Goal: Information Seeking & Learning: Find specific fact

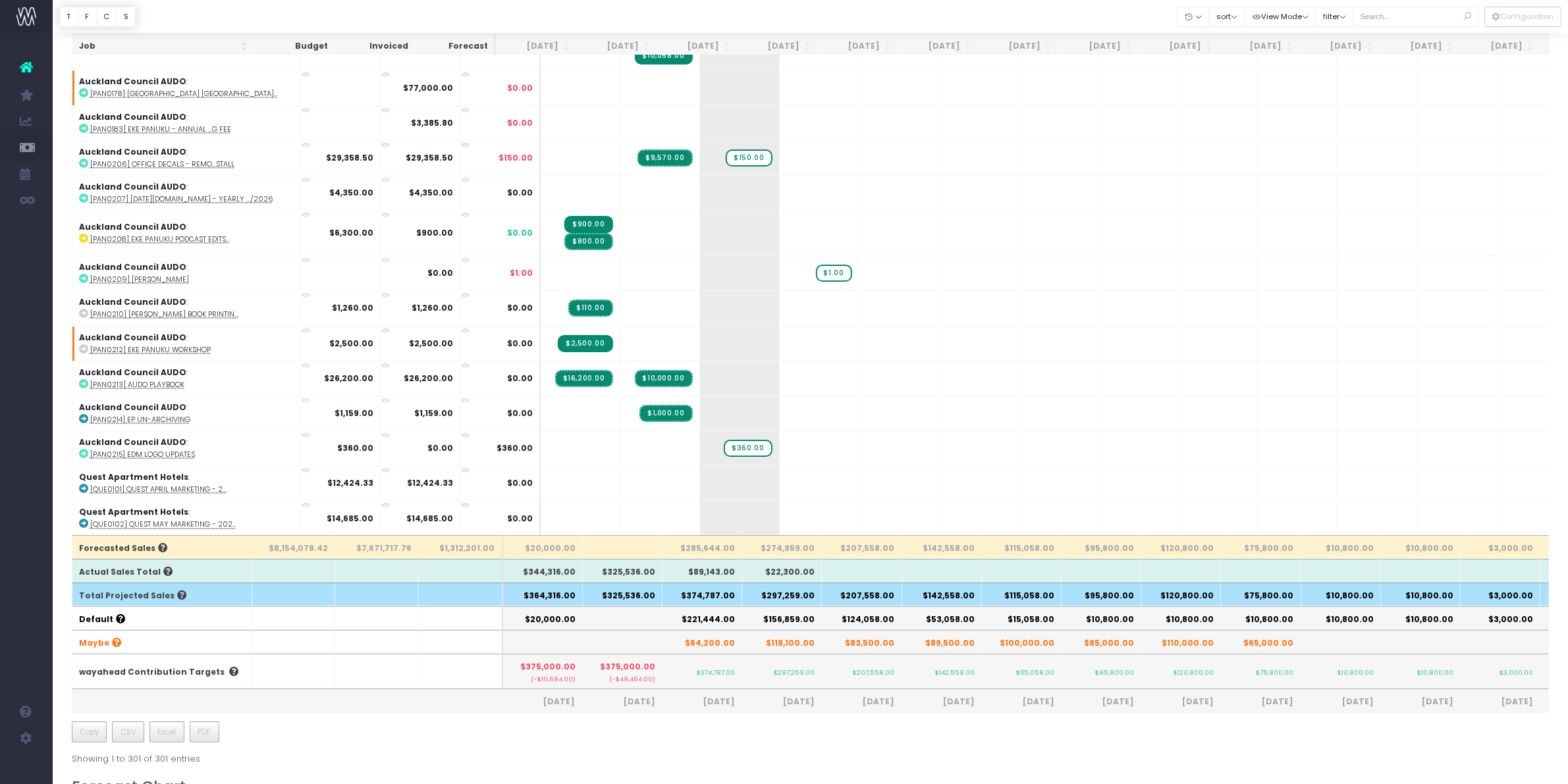
scroll to position [10153, 0]
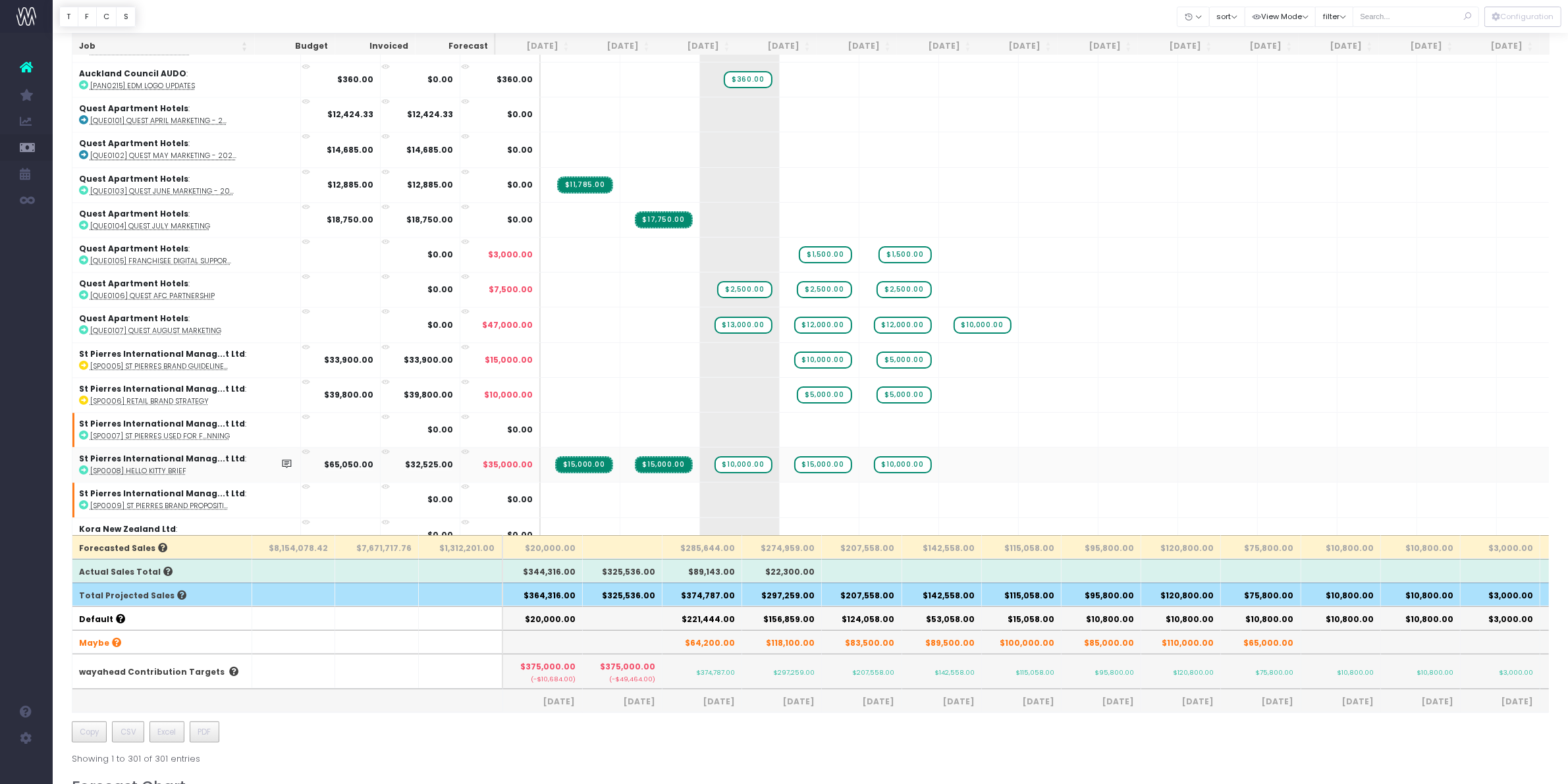
drag, startPoint x: 149, startPoint y: 440, endPoint x: 119, endPoint y: 438, distance: 30.1
click at [119, 466] on abbr "[SP0008] Hello Kitty brief" at bounding box center [138, 471] width 96 height 10
click at [696, 601] on th "$374,787.00" at bounding box center [702, 594] width 80 height 24
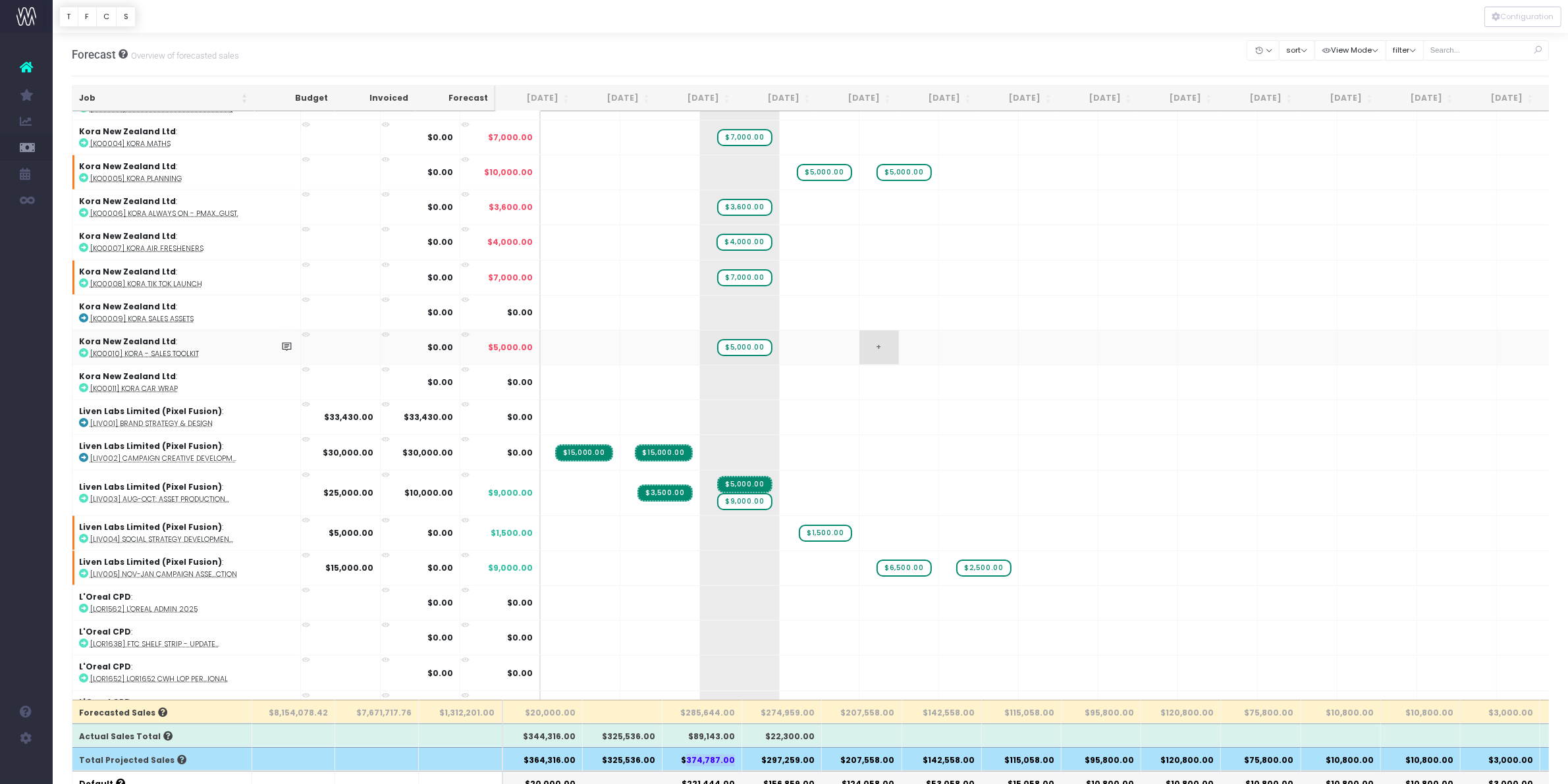
scroll to position [2222, 0]
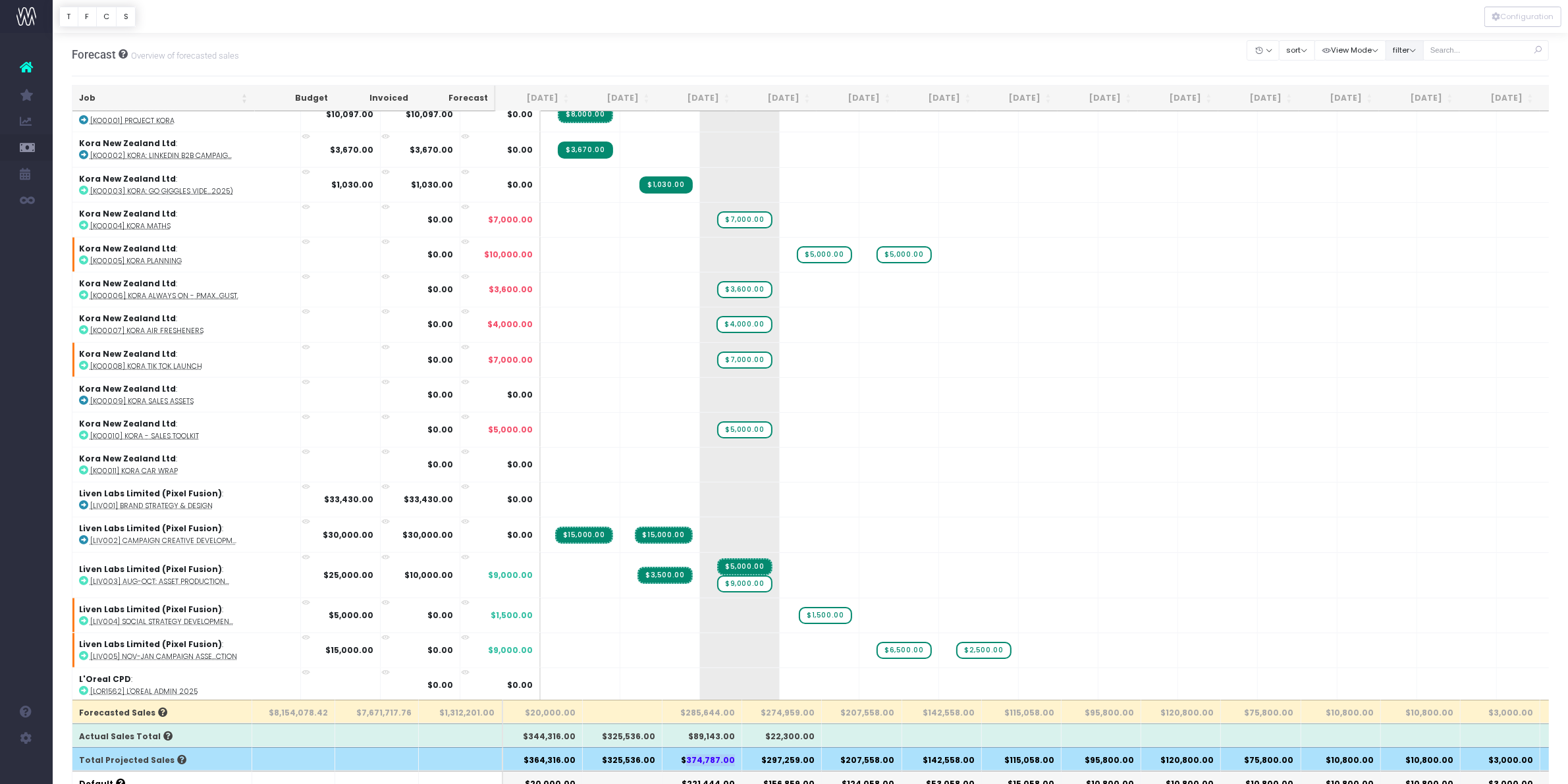
click at [1406, 48] on button "filter" at bounding box center [1404, 50] width 38 height 20
click at [1403, 93] on span at bounding box center [1404, 91] width 12 height 12
click at [1418, 93] on input "All" at bounding box center [1421, 88] width 9 height 9
checkbox input "false"
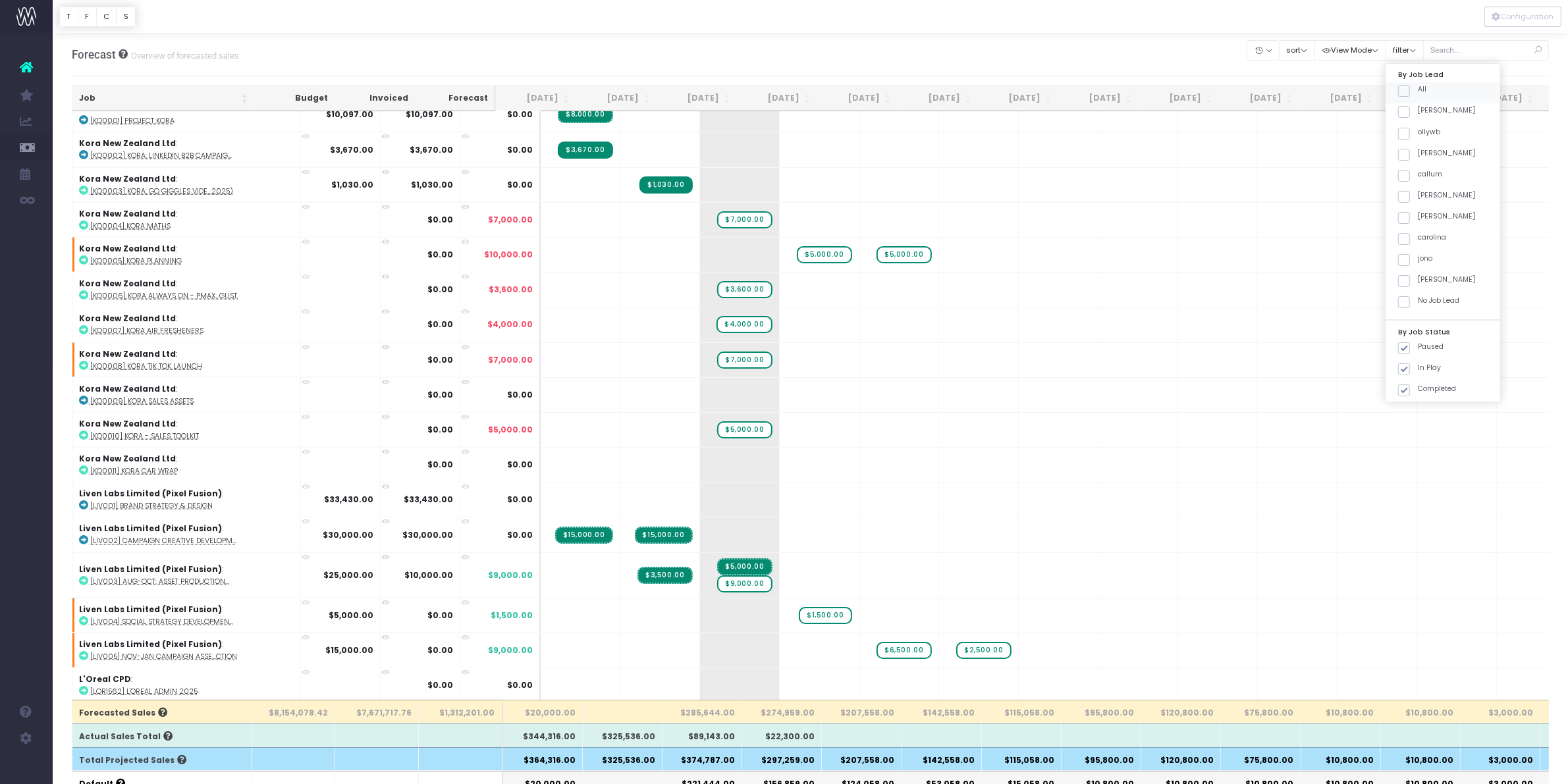
checkbox input "false"
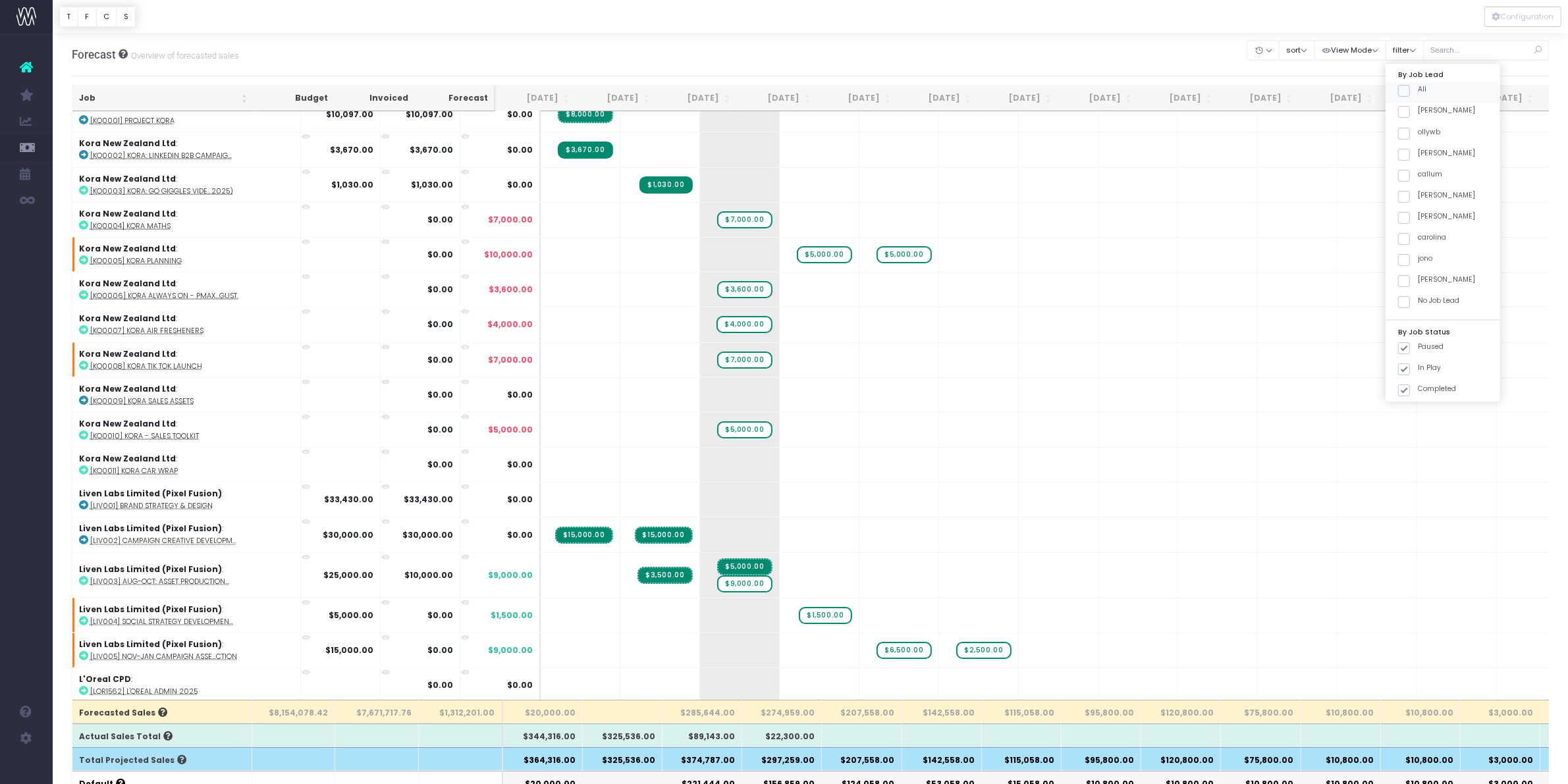
checkbox input "false"
click at [1398, 235] on span at bounding box center [1404, 239] width 12 height 12
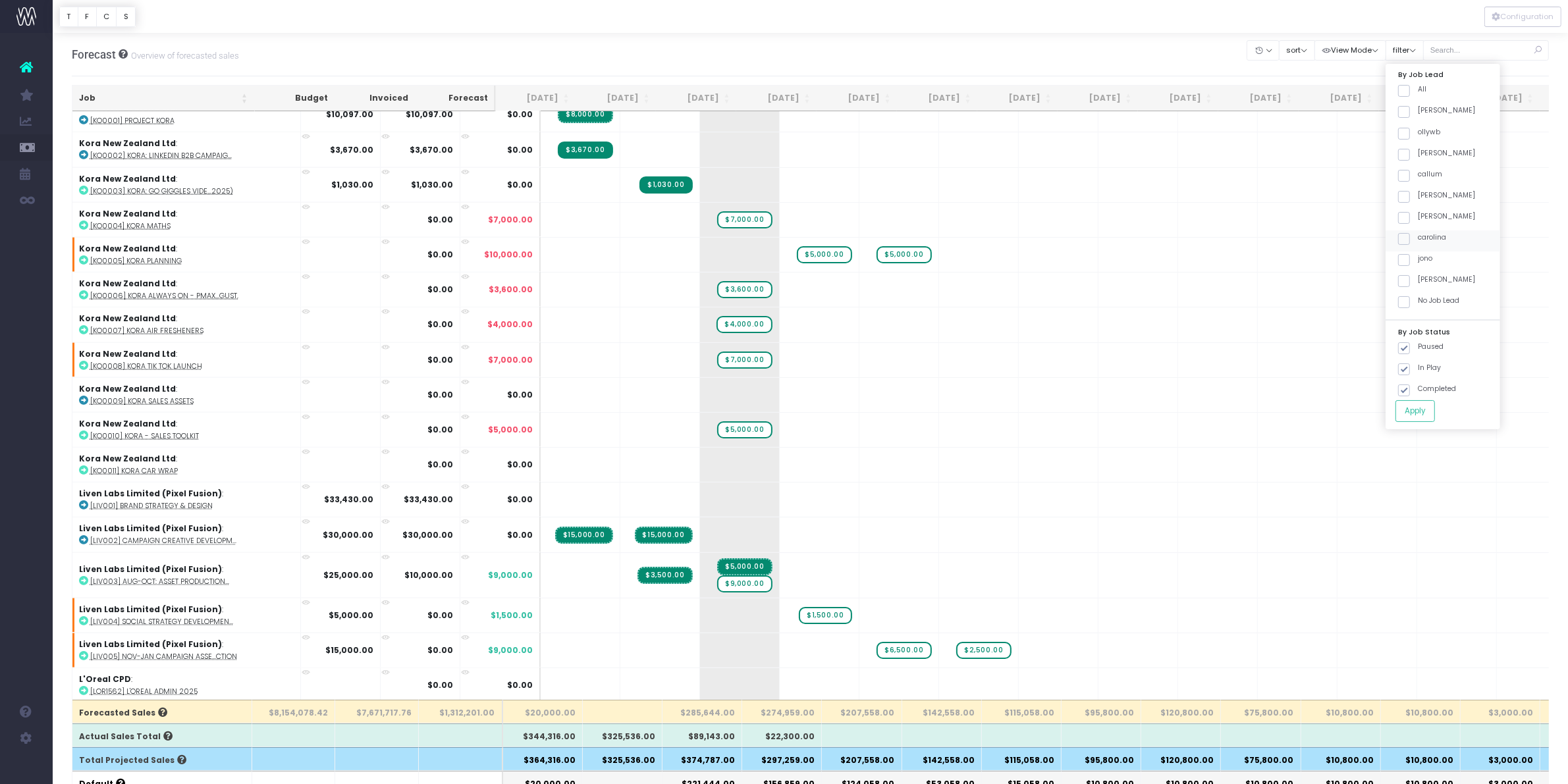
click at [1418, 235] on input "carolina" at bounding box center [1421, 237] width 9 height 9
checkbox input "true"
click at [1422, 413] on button "Apply" at bounding box center [1414, 411] width 40 height 22
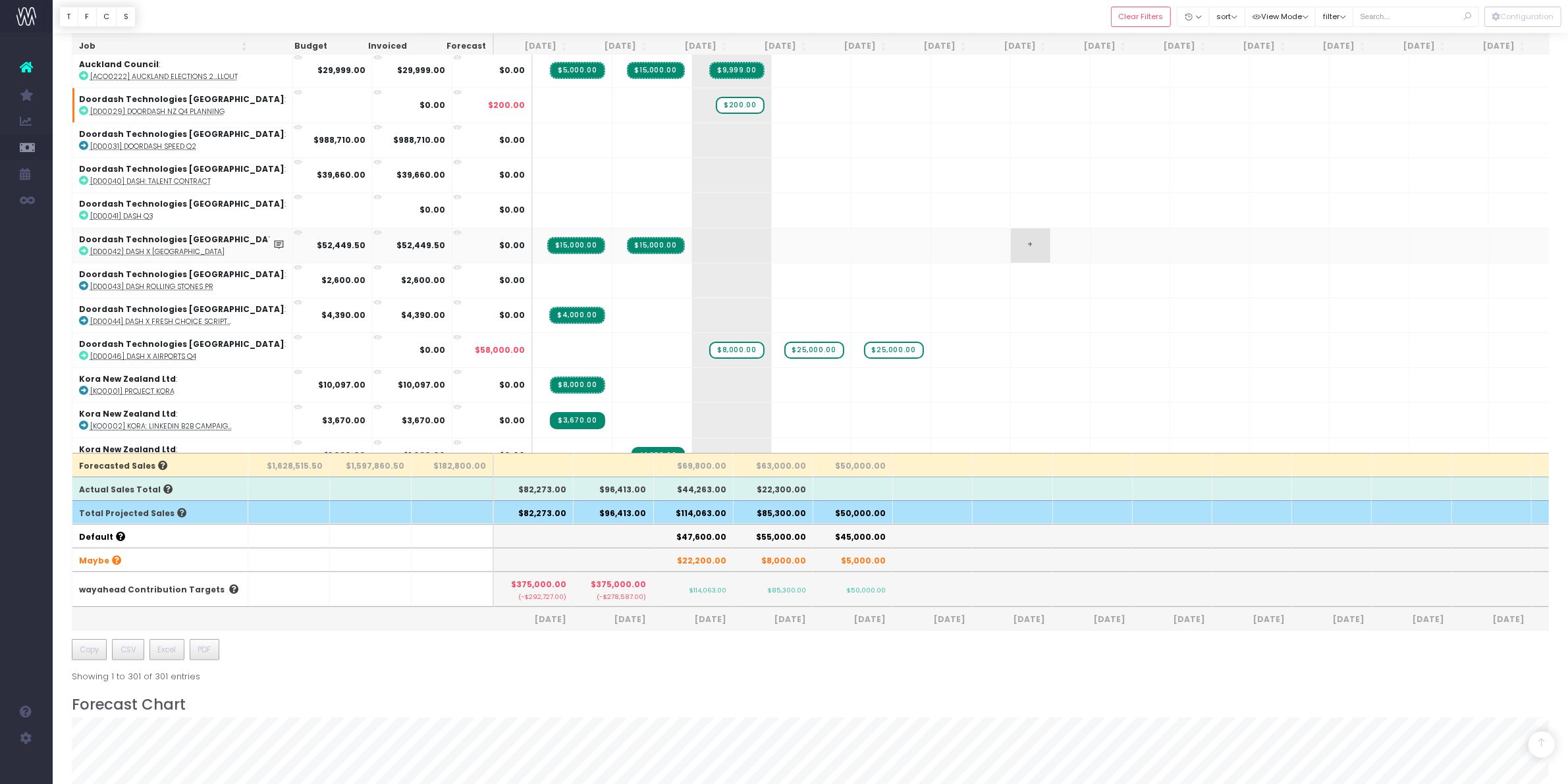
scroll to position [164, 0]
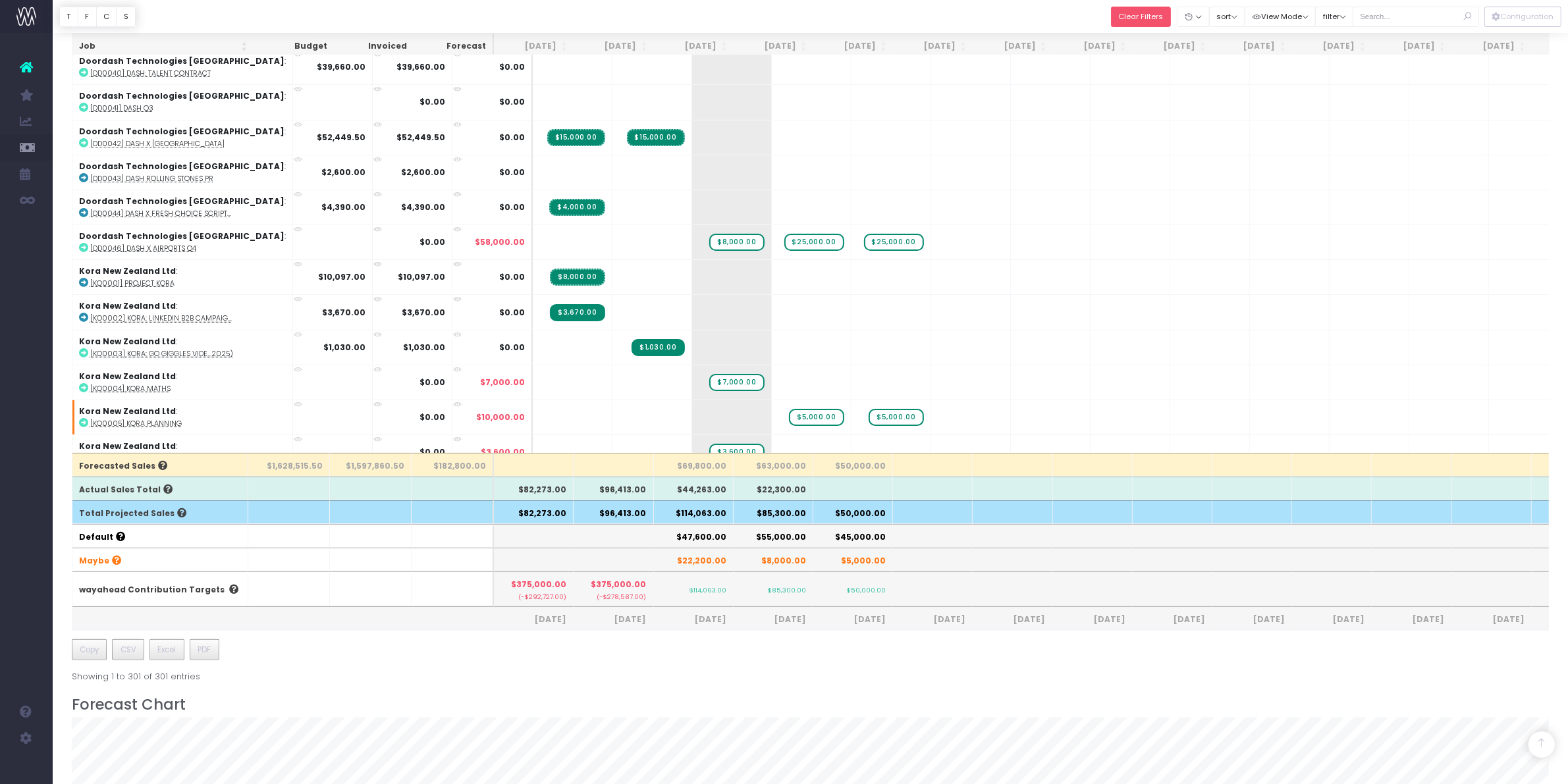
drag, startPoint x: 1136, startPoint y: 6, endPoint x: 1004, endPoint y: 517, distance: 527.8
click at [1136, 6] on button "Clear Filters" at bounding box center [1140, 16] width 60 height 20
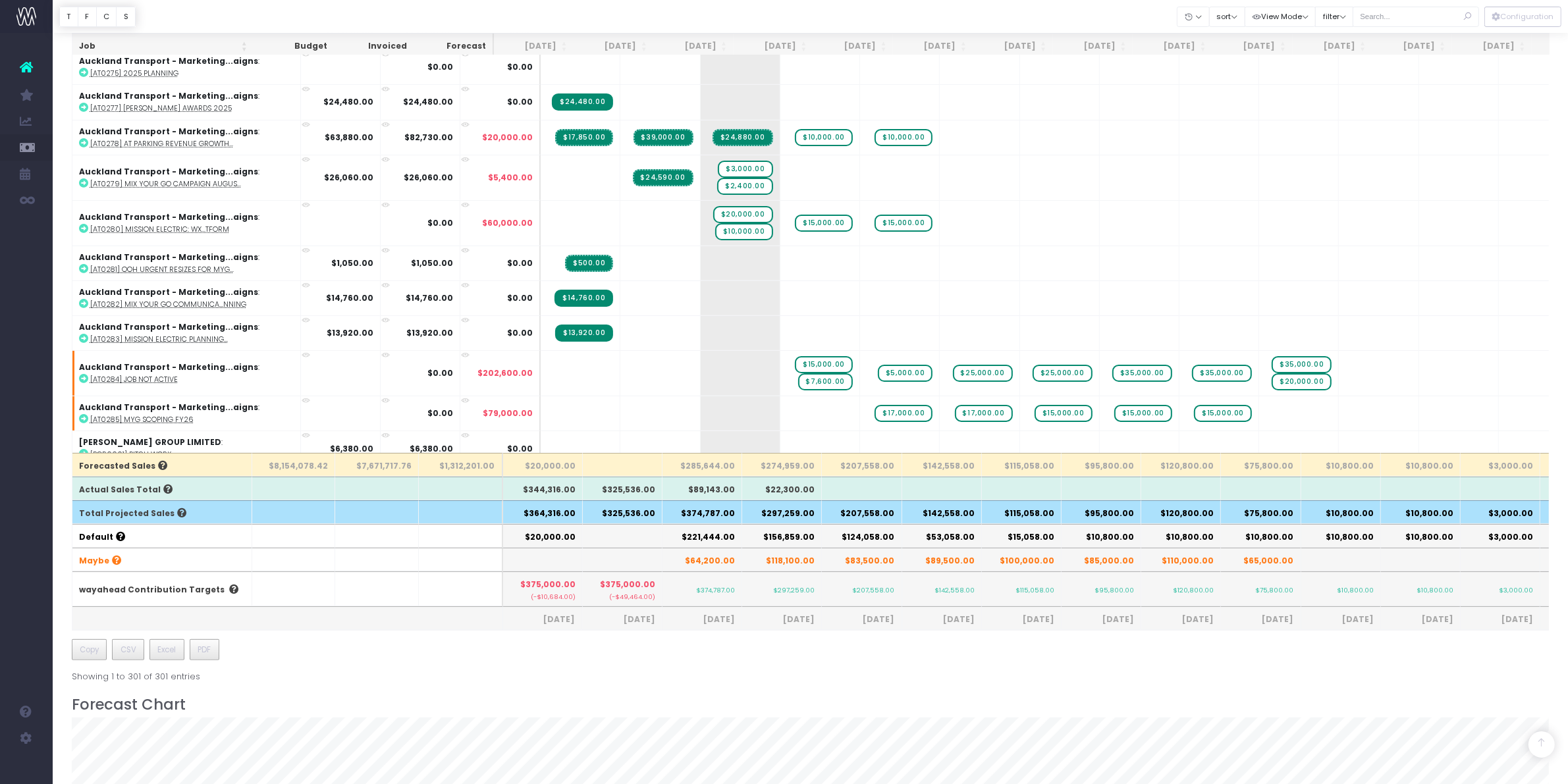
click at [784, 514] on th "$297,259.00" at bounding box center [782, 512] width 80 height 24
click at [706, 512] on th "$374,787.00" at bounding box center [702, 512] width 80 height 24
click at [730, 511] on th "$374,787.00" at bounding box center [702, 512] width 80 height 24
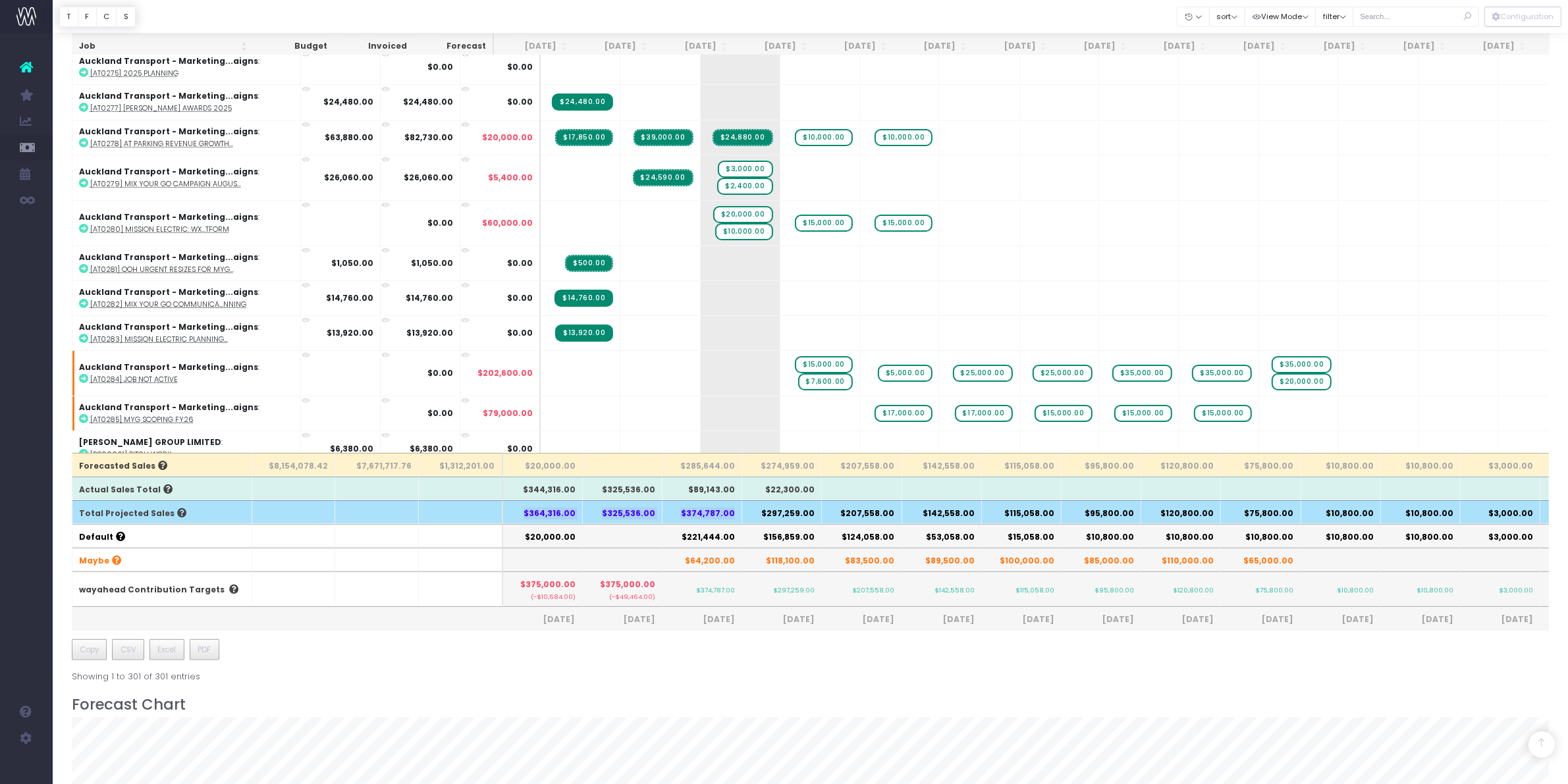
drag, startPoint x: 733, startPoint y: 512, endPoint x: 497, endPoint y: 517, distance: 236.1
click at [497, 517] on tr "Total Projected Sales $364,316.00 $325,536.00 $374,787.00 $297,259.00 $207,558.…" at bounding box center [846, 512] width 1548 height 24
click at [532, 509] on th "$364,316.00" at bounding box center [543, 512] width 80 height 24
drag, startPoint x: 516, startPoint y: 511, endPoint x: 822, endPoint y: 516, distance: 306.0
click at [822, 516] on tr "Total Projected Sales $364,316.00 $325,536.00 $374,787.00 $297,259.00 $207,558.…" at bounding box center [846, 512] width 1548 height 24
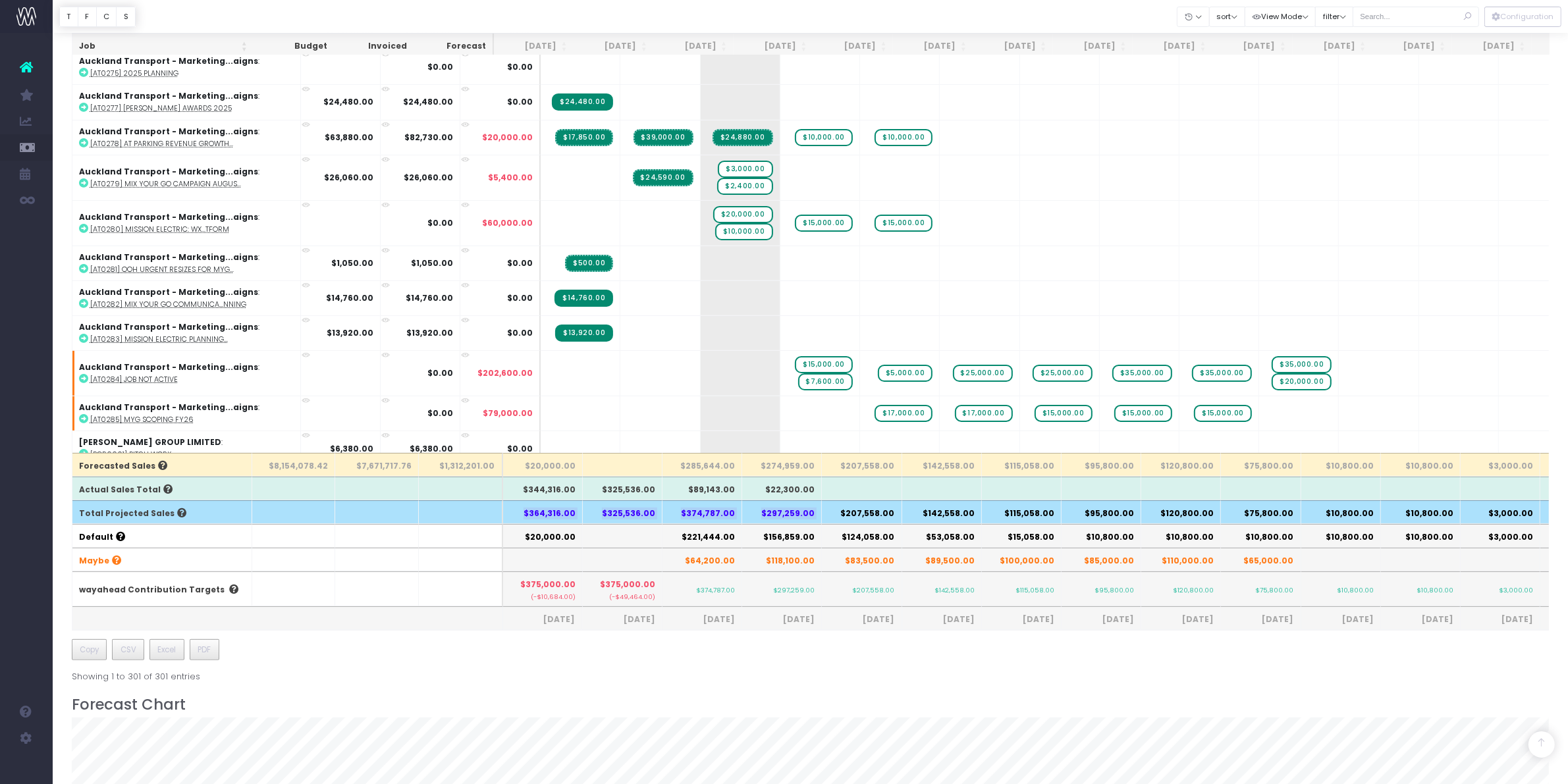
click at [772, 510] on th "$297,259.00" at bounding box center [782, 512] width 80 height 24
click at [1375, 18] on input "text" at bounding box center [1415, 16] width 126 height 20
type input "l'[PERSON_NAME]"
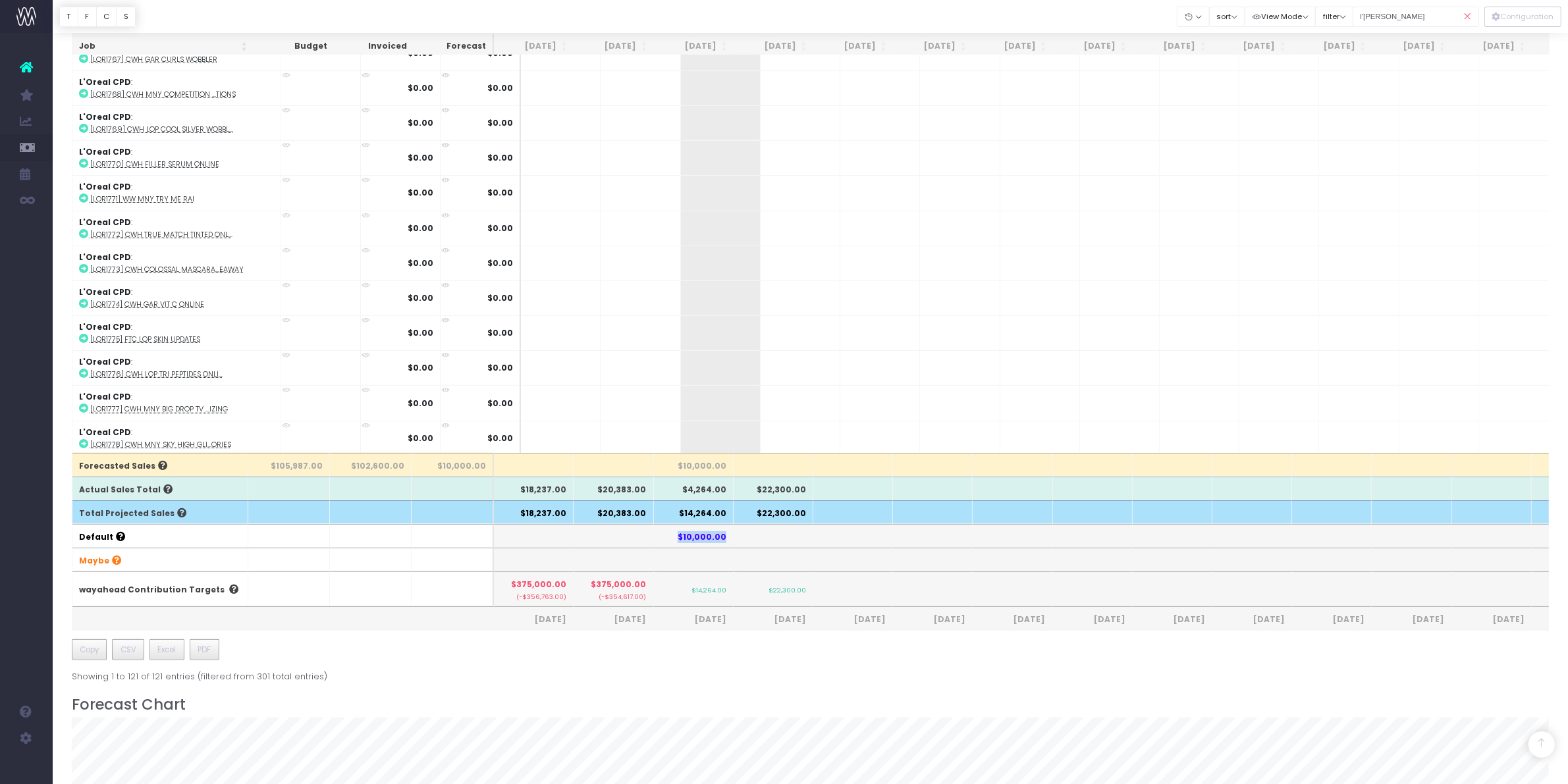
drag, startPoint x: 670, startPoint y: 539, endPoint x: 766, endPoint y: 539, distance: 96.0
click at [766, 539] on tr "Default $10,000.00" at bounding box center [841, 536] width 1539 height 24
click at [817, 555] on th at bounding box center [853, 559] width 80 height 24
click at [1468, 19] on icon at bounding box center [1467, 16] width 23 height 27
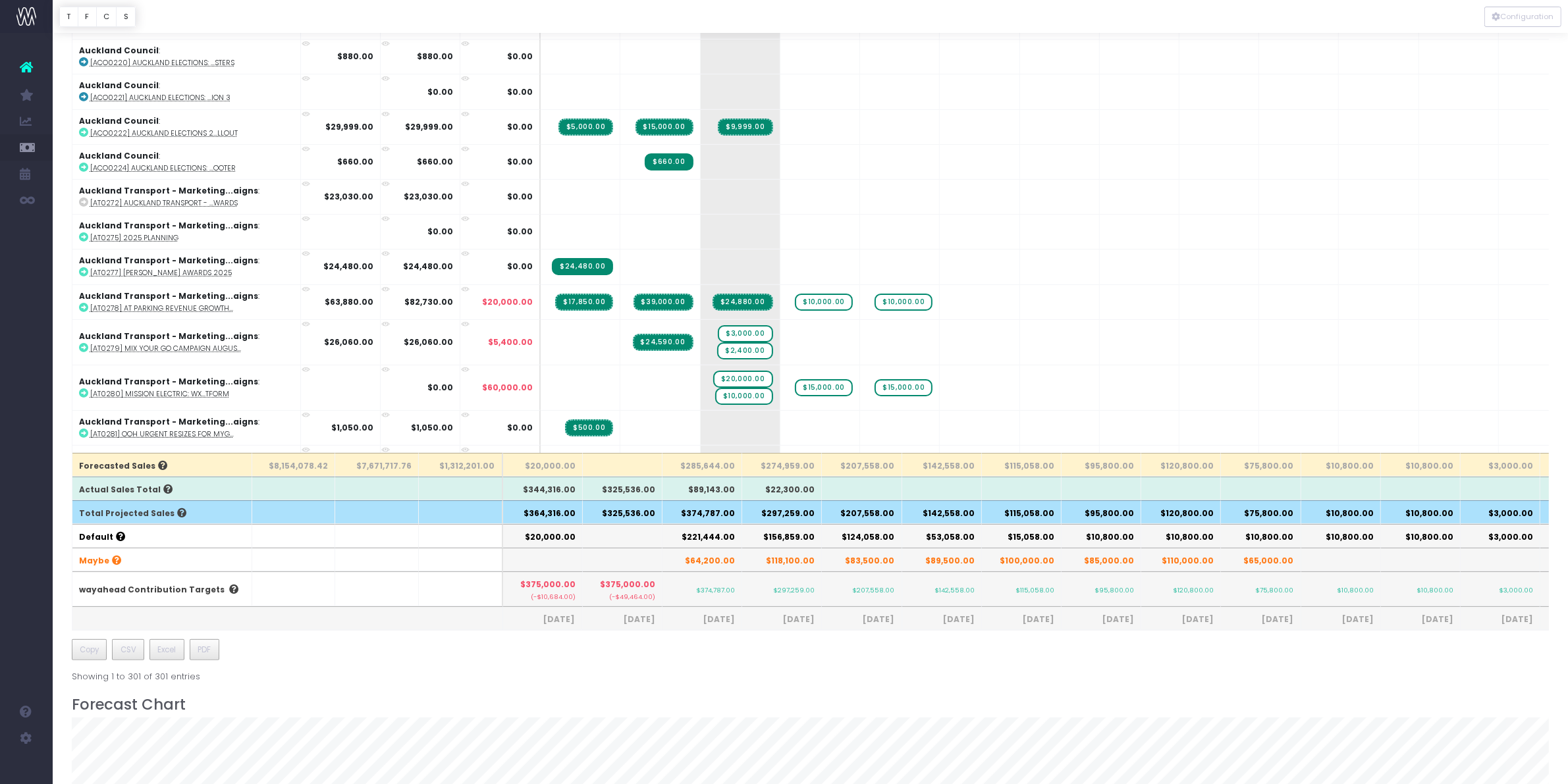
scroll to position [0, 0]
